Goal: Participate in discussion

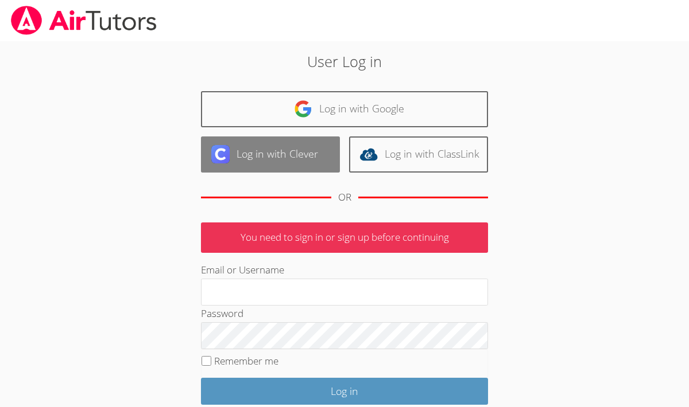
click at [309, 147] on link "Log in with Clever" at bounding box center [270, 155] width 139 height 36
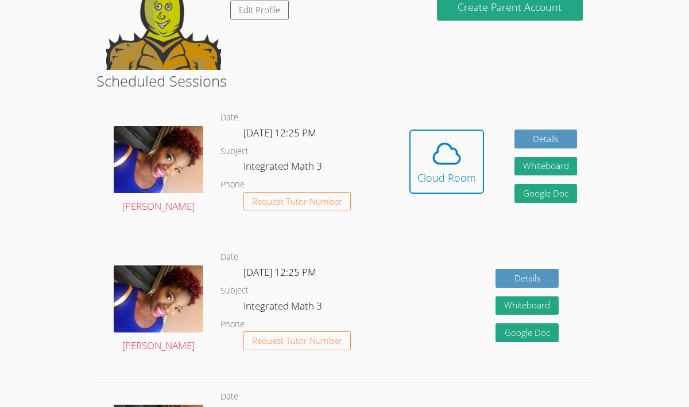
scroll to position [152, 0]
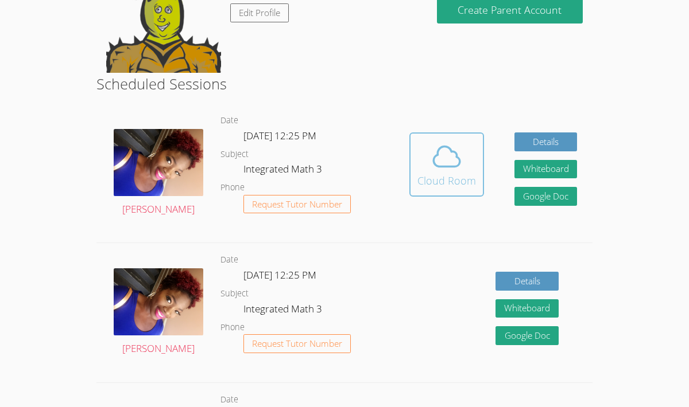
click at [441, 186] on div "Cloud Room" at bounding box center [446, 181] width 59 height 16
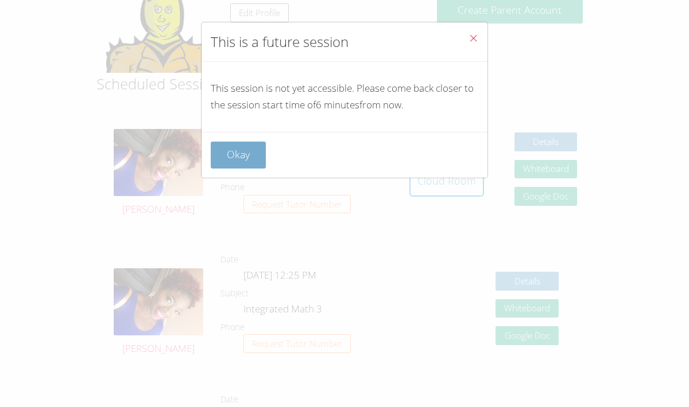
click at [224, 152] on button "Okay" at bounding box center [238, 155] width 55 height 27
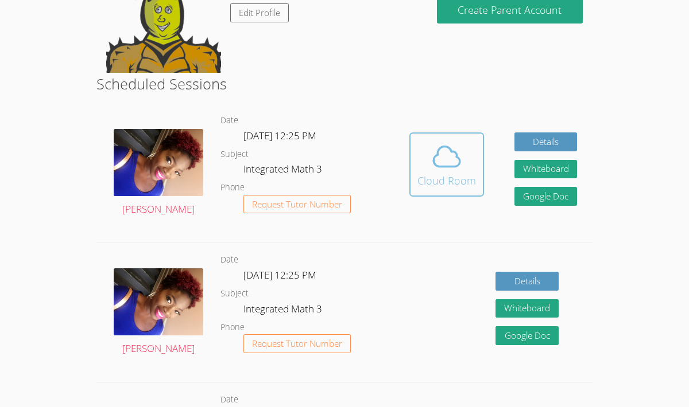
click at [424, 167] on span at bounding box center [446, 157] width 59 height 32
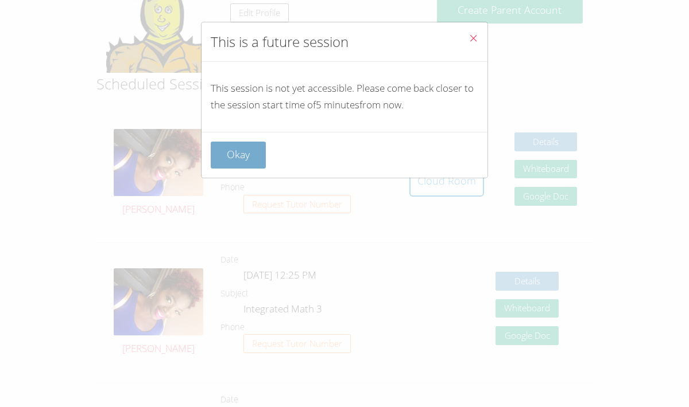
click at [239, 158] on button "Okay" at bounding box center [238, 155] width 55 height 27
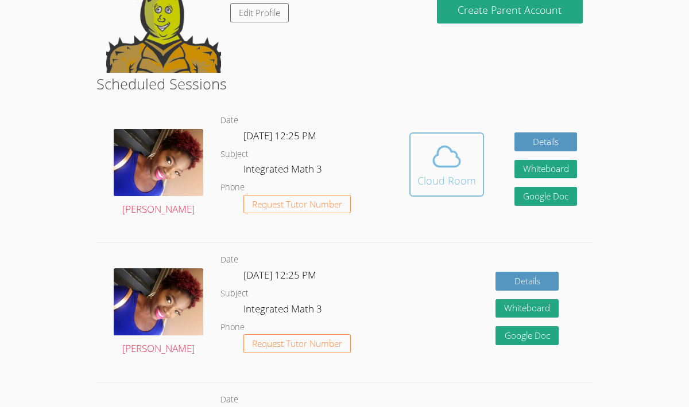
click at [465, 170] on span at bounding box center [446, 157] width 59 height 32
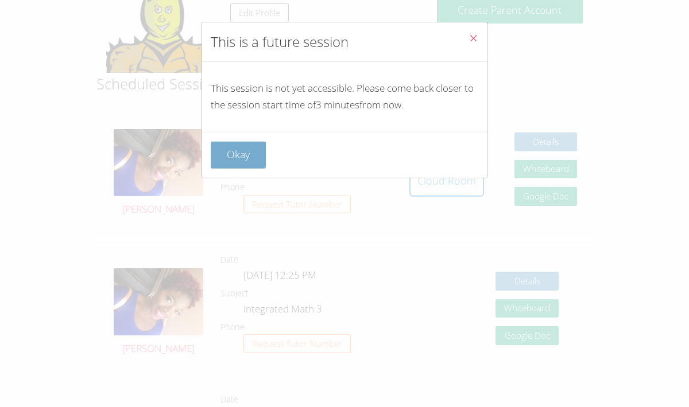
click at [219, 158] on button "Okay" at bounding box center [238, 155] width 55 height 27
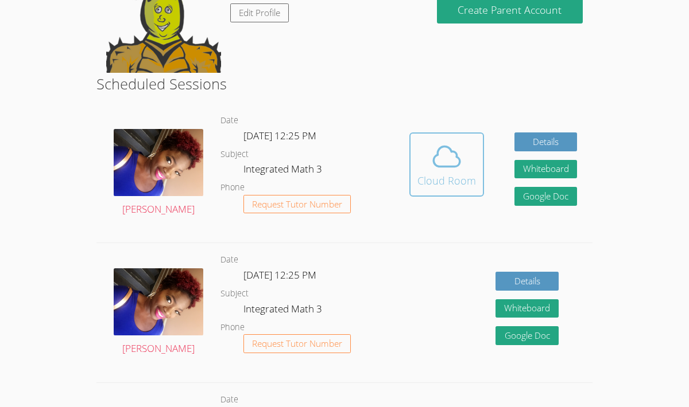
click at [414, 177] on button "Cloud Room" at bounding box center [446, 165] width 75 height 64
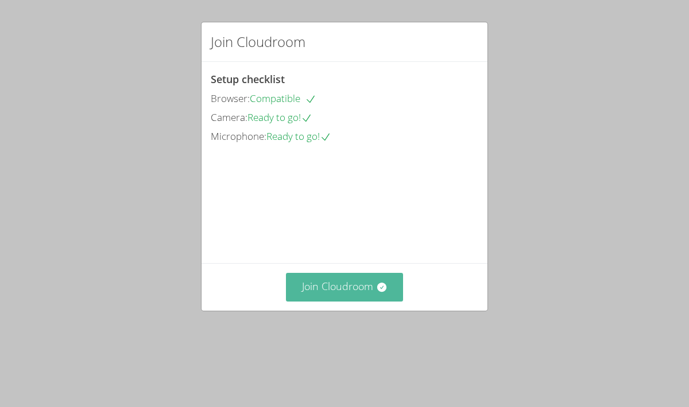
click at [362, 301] on button "Join Cloudroom" at bounding box center [345, 287] width 118 height 28
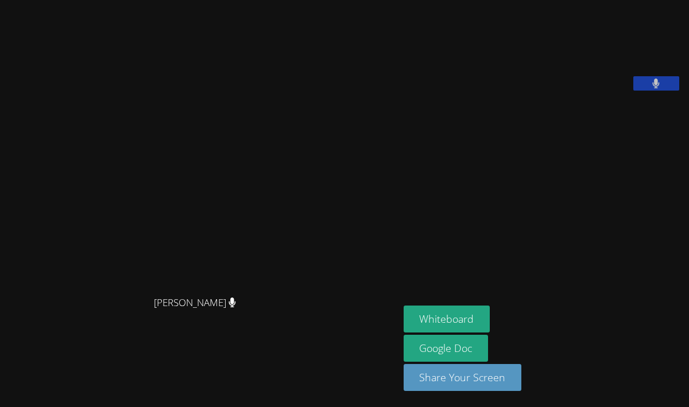
click at [655, 88] on icon at bounding box center [655, 84] width 7 height 10
click at [655, 88] on icon at bounding box center [656, 84] width 12 height 10
click at [655, 88] on icon at bounding box center [655, 84] width 7 height 10
click at [655, 88] on icon at bounding box center [656, 84] width 12 height 10
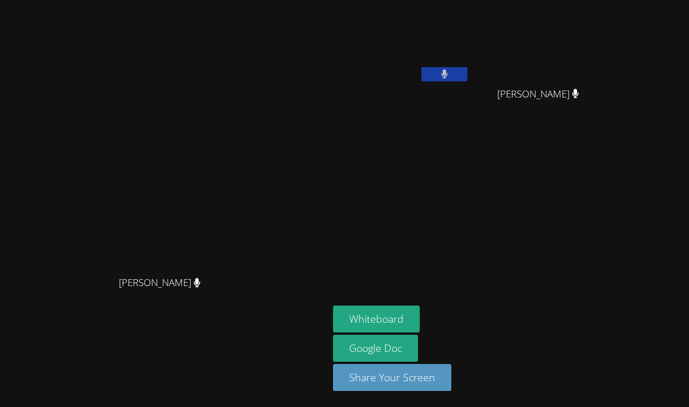
click at [467, 68] on button at bounding box center [444, 74] width 46 height 14
click at [450, 70] on icon at bounding box center [444, 74] width 12 height 10
click at [448, 72] on icon at bounding box center [444, 74] width 7 height 10
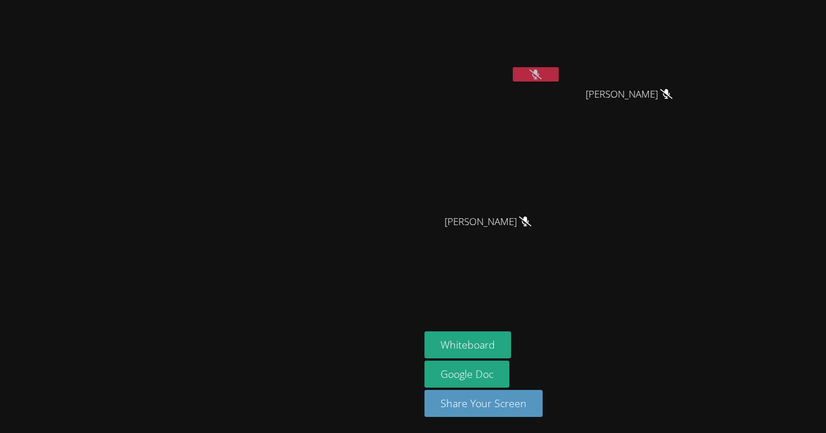
click at [559, 68] on button at bounding box center [536, 74] width 46 height 14
click at [542, 76] on icon at bounding box center [536, 74] width 12 height 10
click at [559, 72] on button at bounding box center [536, 74] width 46 height 14
click at [559, 79] on button at bounding box center [536, 74] width 46 height 14
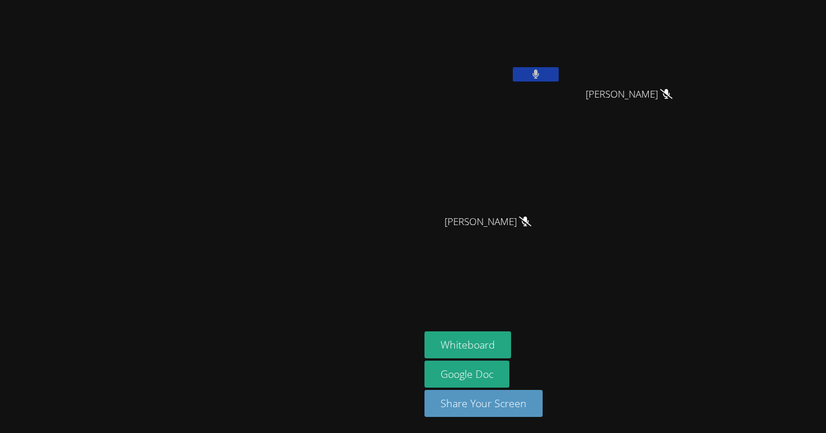
click at [559, 69] on button at bounding box center [536, 74] width 46 height 14
click at [542, 72] on icon at bounding box center [536, 74] width 12 height 10
click at [539, 73] on icon at bounding box center [536, 74] width 7 height 10
click at [542, 74] on icon at bounding box center [536, 74] width 12 height 10
click at [539, 74] on icon at bounding box center [536, 74] width 7 height 10
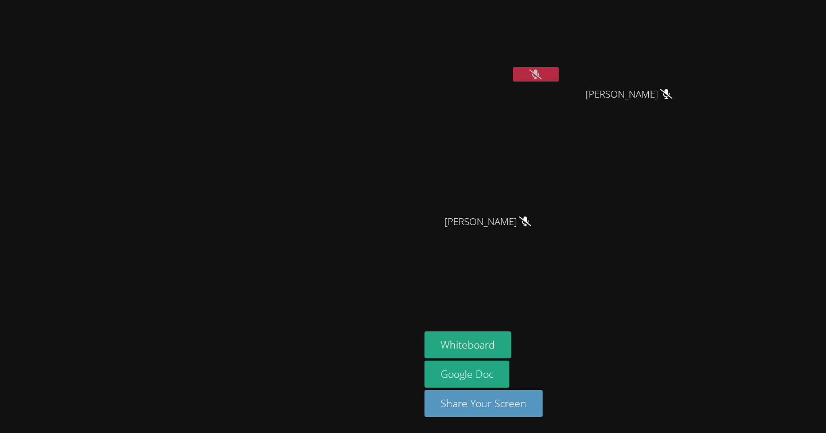
click at [542, 74] on icon at bounding box center [536, 74] width 12 height 10
click at [539, 74] on icon at bounding box center [536, 74] width 7 height 10
click at [542, 71] on icon at bounding box center [536, 74] width 12 height 10
click at [539, 71] on icon at bounding box center [536, 74] width 7 height 10
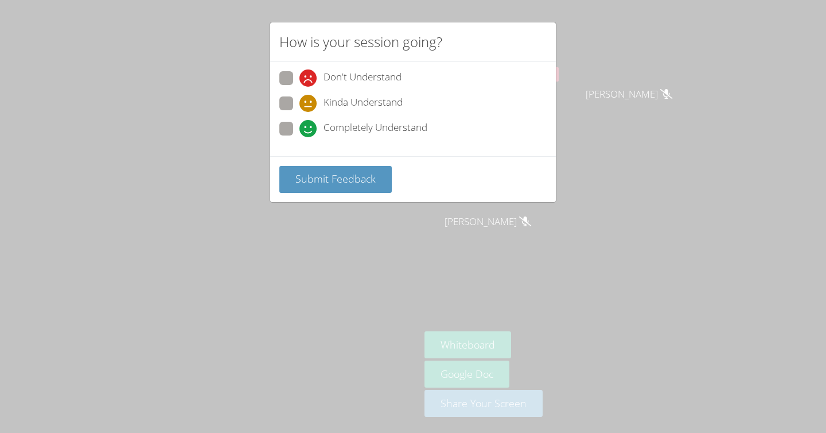
click at [300, 137] on span at bounding box center [300, 137] width 0 height 0
click at [300, 125] on input "Completely Understand" at bounding box center [305, 127] width 10 height 10
radio input "true"
click at [299, 169] on button "Submit Feedback" at bounding box center [335, 179] width 112 height 27
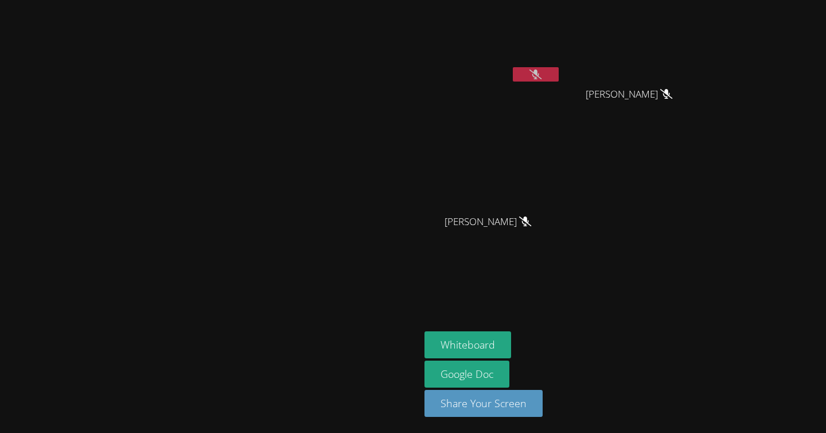
click at [559, 72] on button at bounding box center [536, 74] width 46 height 14
click at [559, 68] on button at bounding box center [536, 74] width 46 height 14
click at [542, 69] on icon at bounding box center [536, 74] width 12 height 10
click at [540, 69] on icon at bounding box center [536, 74] width 7 height 10
